Goal: Transaction & Acquisition: Purchase product/service

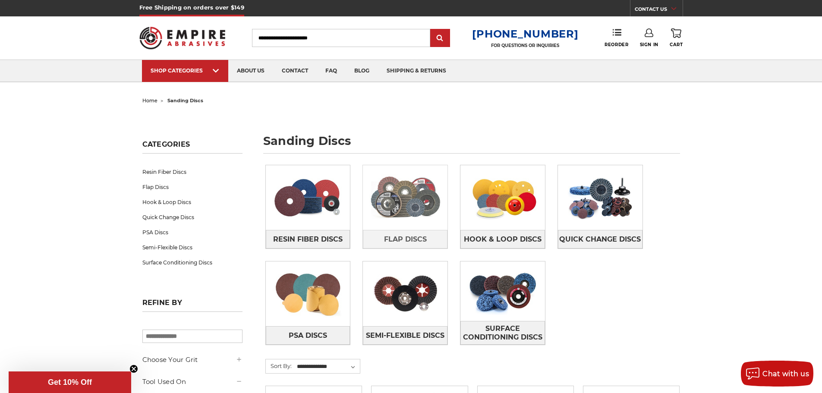
click at [419, 225] on img at bounding box center [405, 198] width 85 height 60
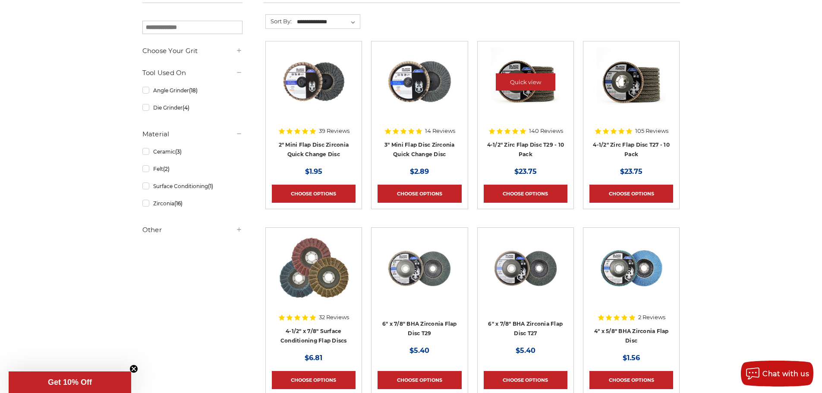
scroll to position [129, 0]
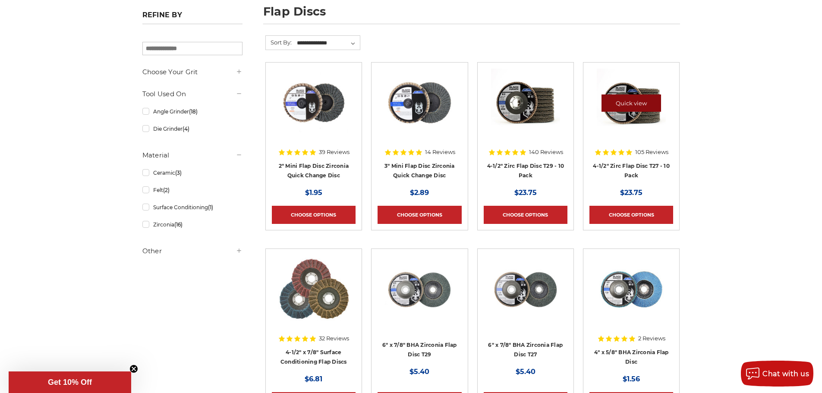
click at [620, 107] on link "Quick view" at bounding box center [631, 102] width 60 height 17
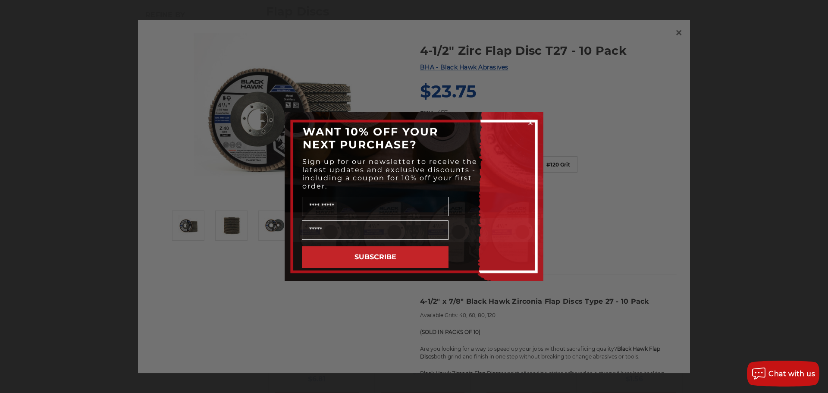
click at [531, 123] on icon "Close dialog" at bounding box center [530, 122] width 3 height 3
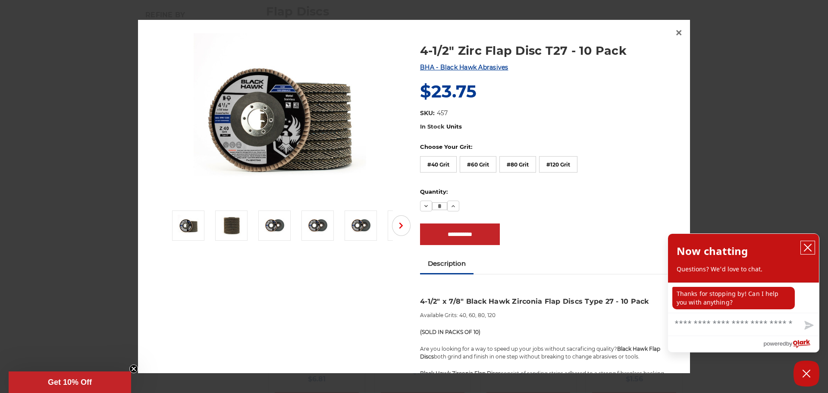
click at [805, 245] on icon "close chatbox" at bounding box center [808, 247] width 7 height 7
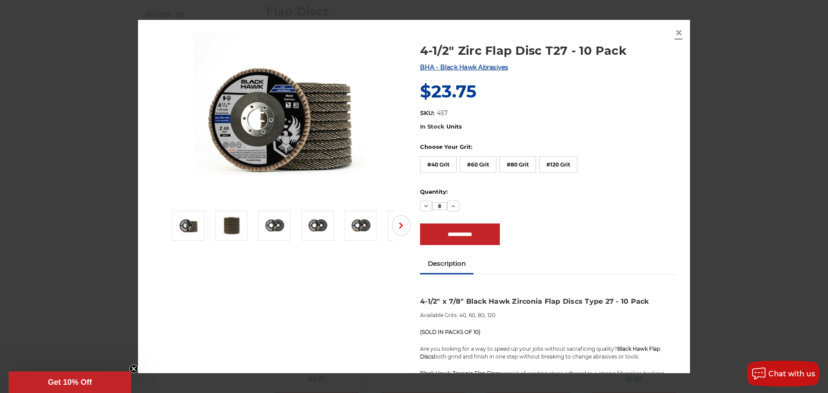
click at [681, 35] on span "×" at bounding box center [679, 32] width 8 height 17
